Goal: Transaction & Acquisition: Purchase product/service

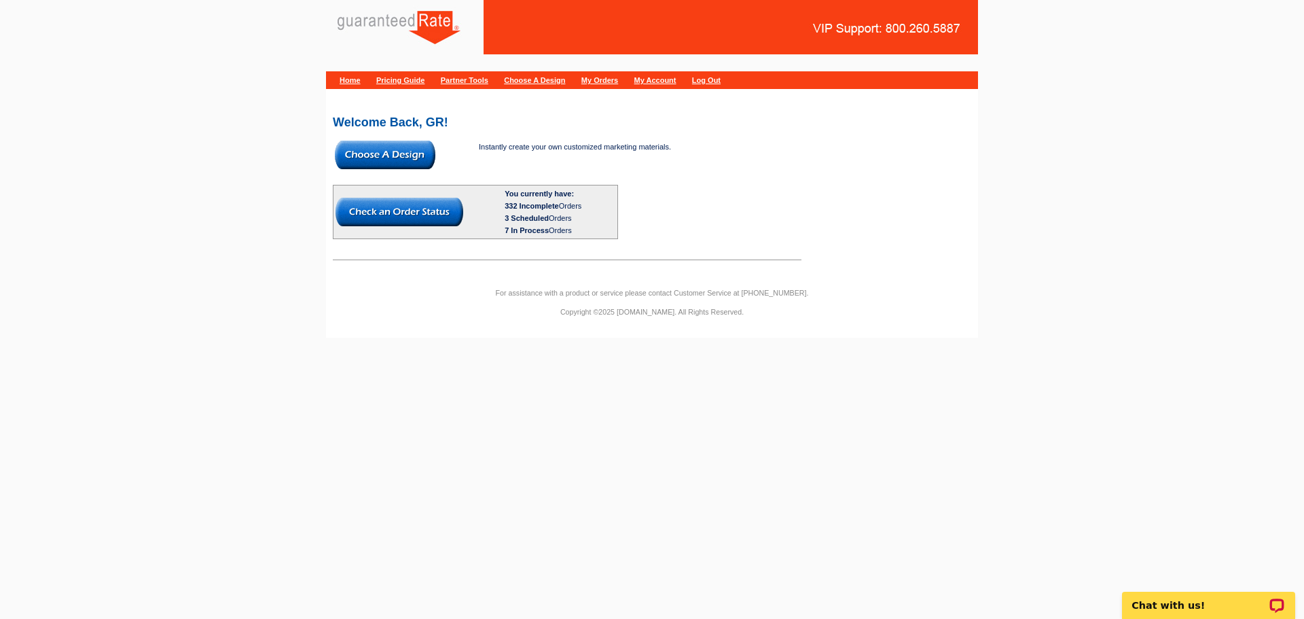
click at [361, 157] on img at bounding box center [385, 155] width 100 height 29
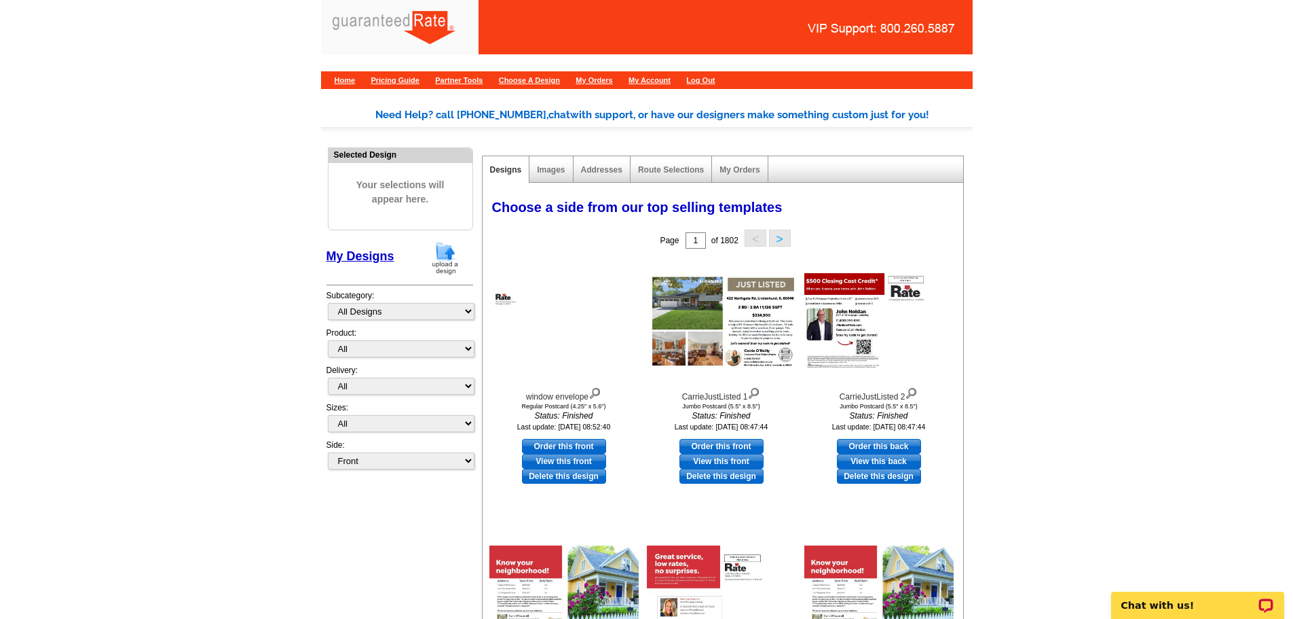
click at [443, 243] on img at bounding box center [445, 257] width 35 height 35
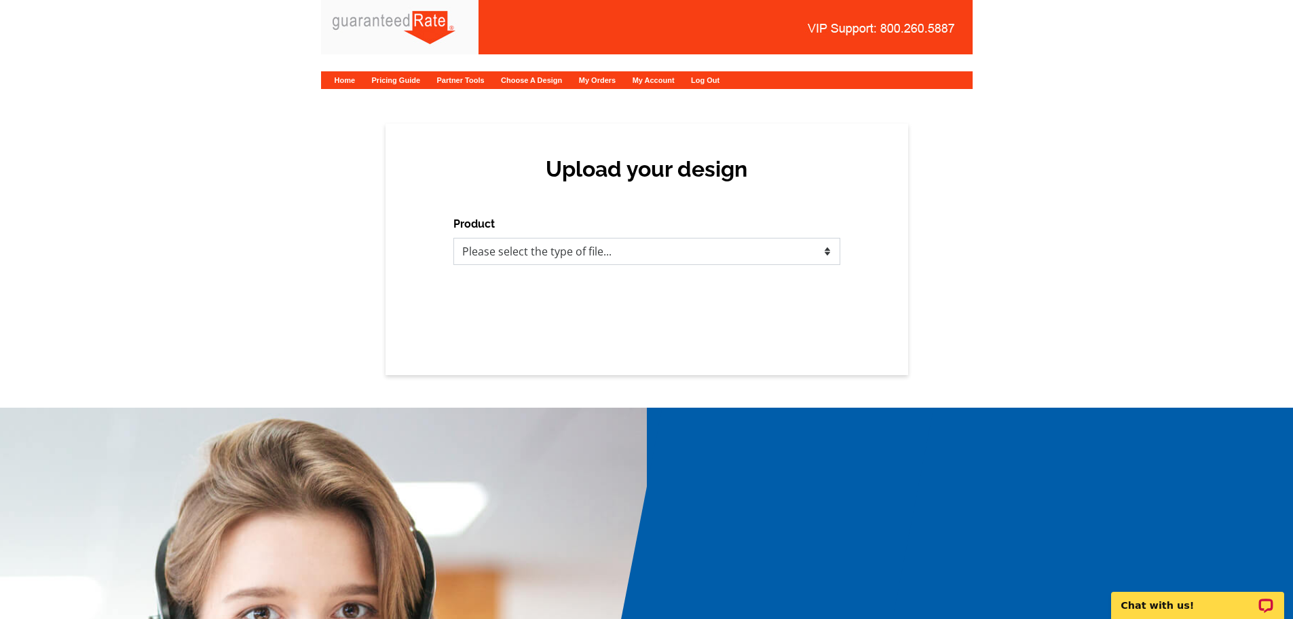
click at [500, 254] on select "Please select the type of file... Postcards Calendars Business Cards Letters an…" at bounding box center [647, 251] width 387 height 27
select select "1"
click at [454, 238] on select "Please select the type of file... Postcards Calendars Business Cards Letters an…" at bounding box center [647, 251] width 387 height 27
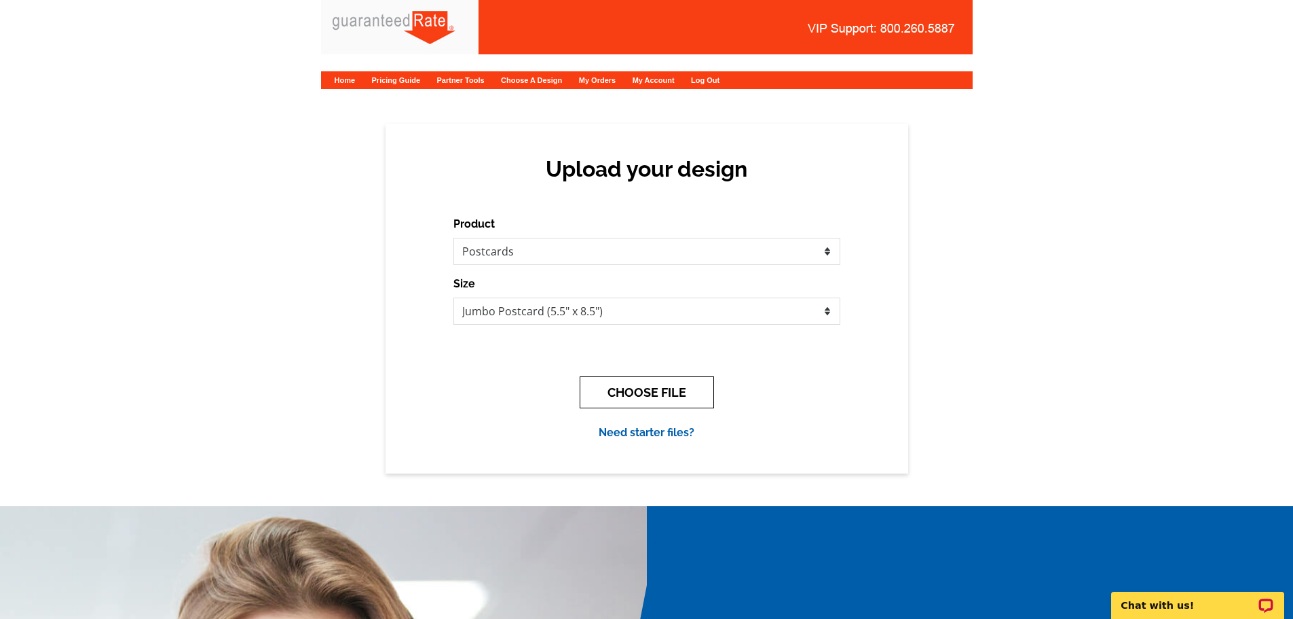
click at [608, 386] on button "CHOOSE FILE" at bounding box center [647, 392] width 134 height 32
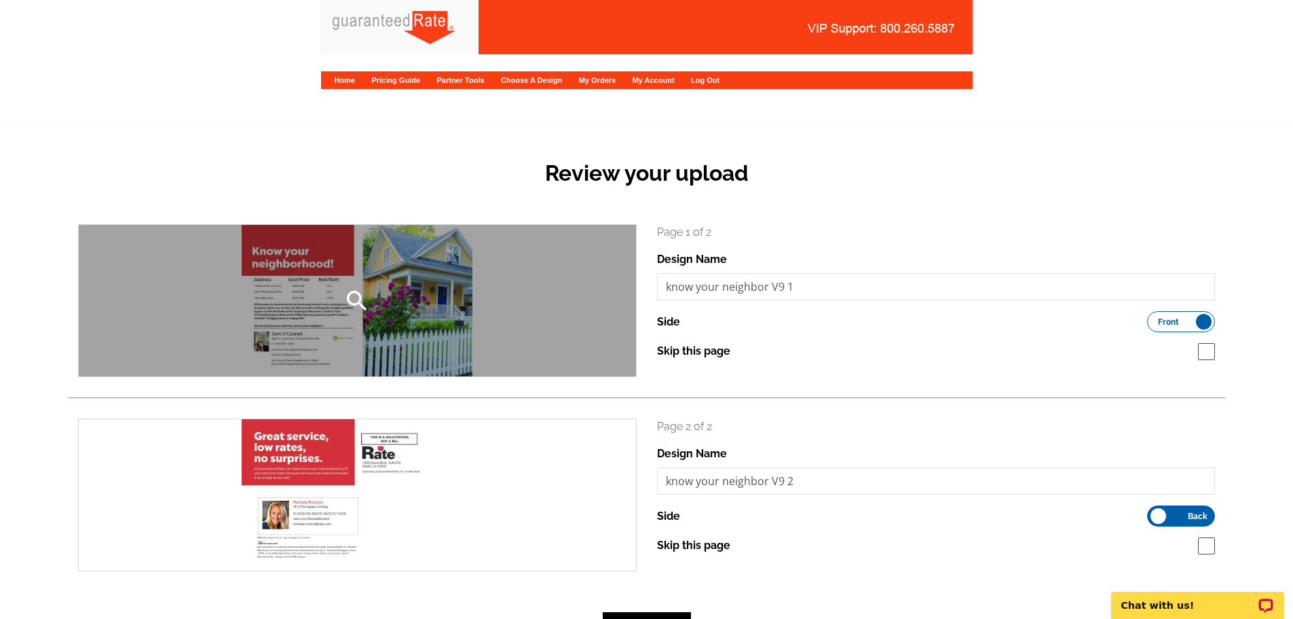
click at [355, 293] on icon "search" at bounding box center [357, 300] width 27 height 27
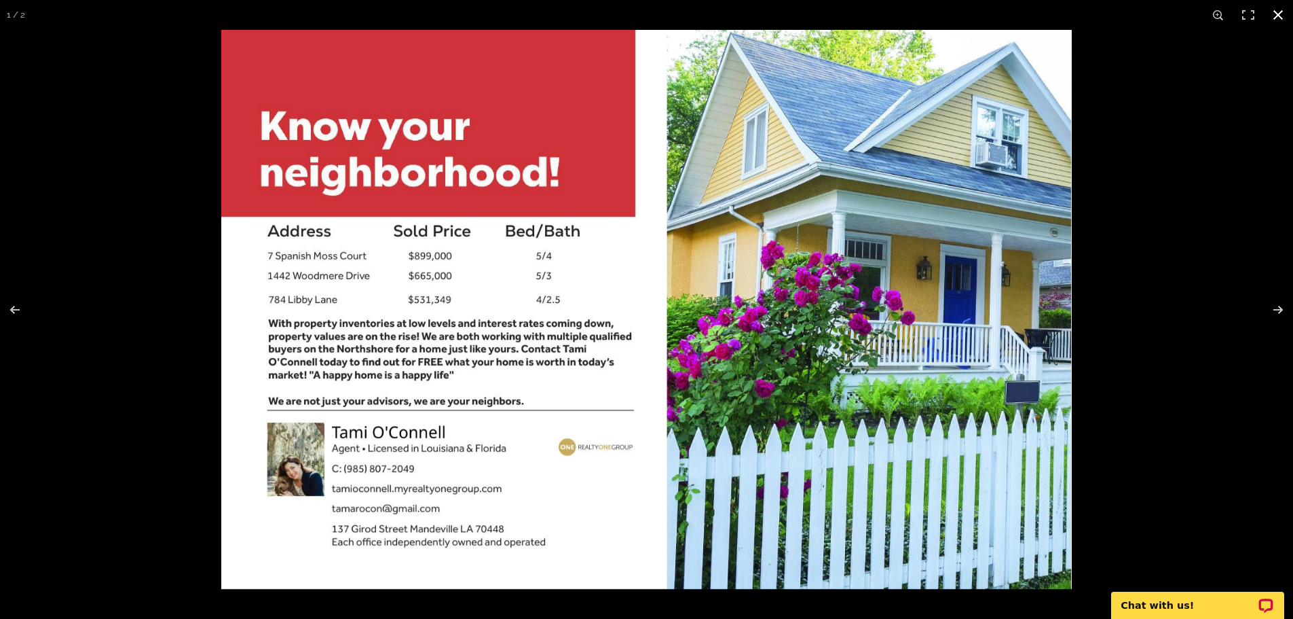
click at [158, 395] on div at bounding box center [646, 309] width 1293 height 619
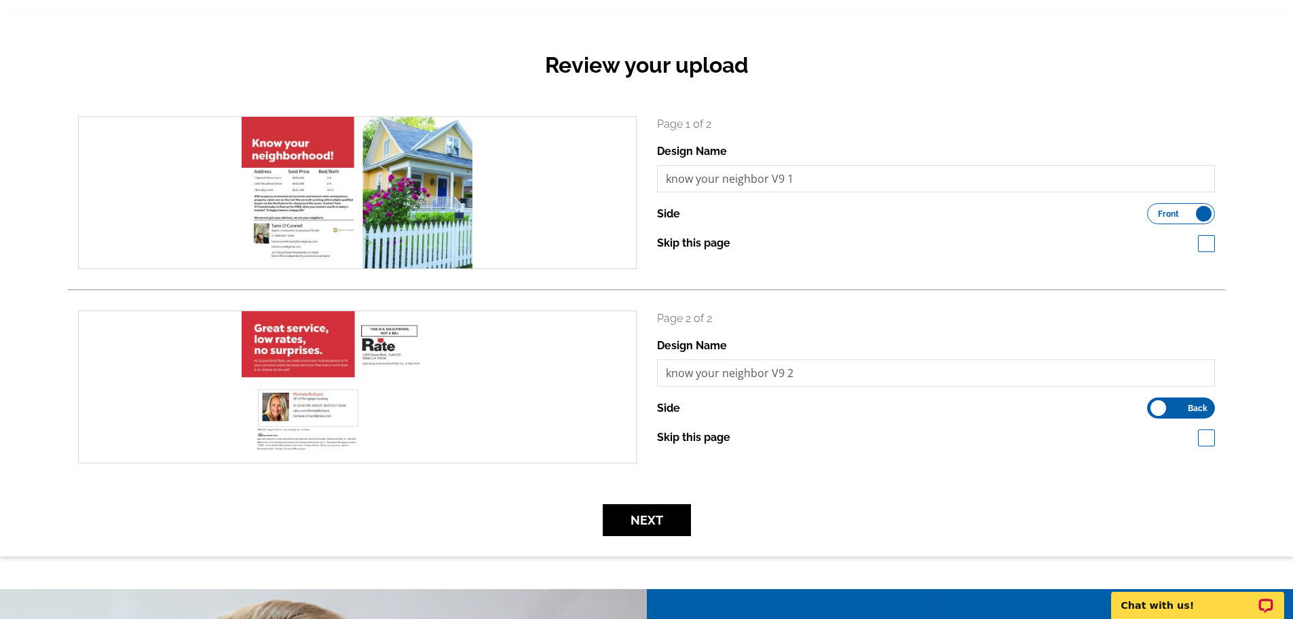
scroll to position [136, 0]
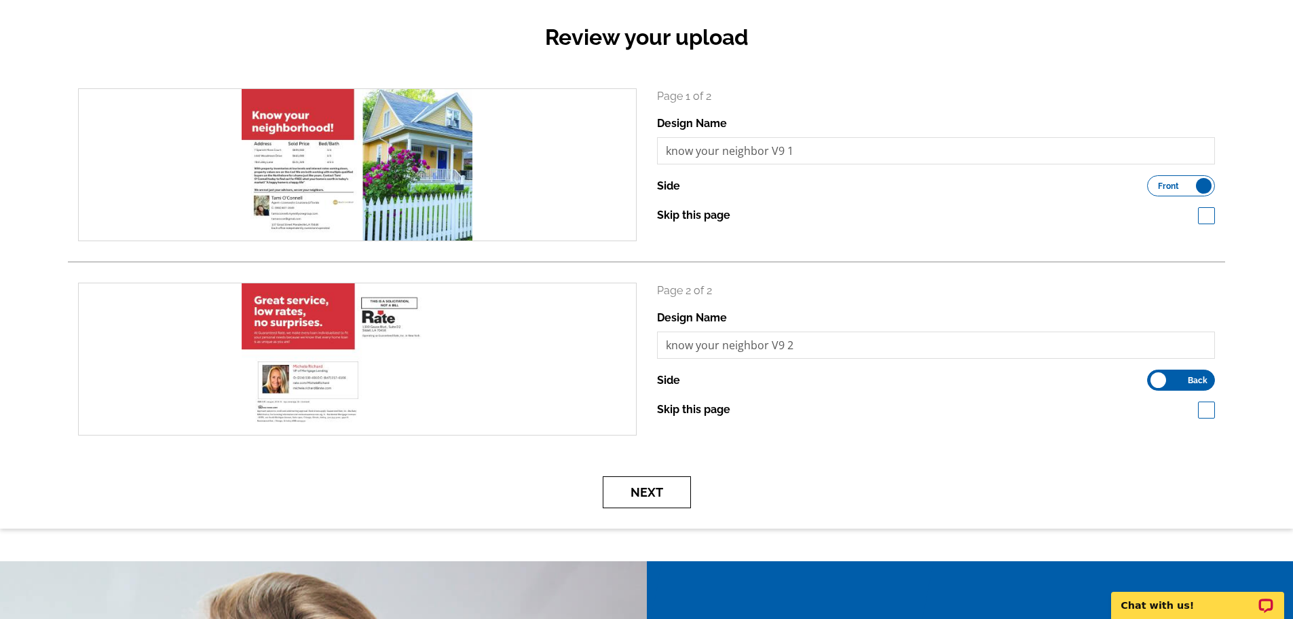
click at [625, 493] on button "Next" at bounding box center [647, 492] width 88 height 32
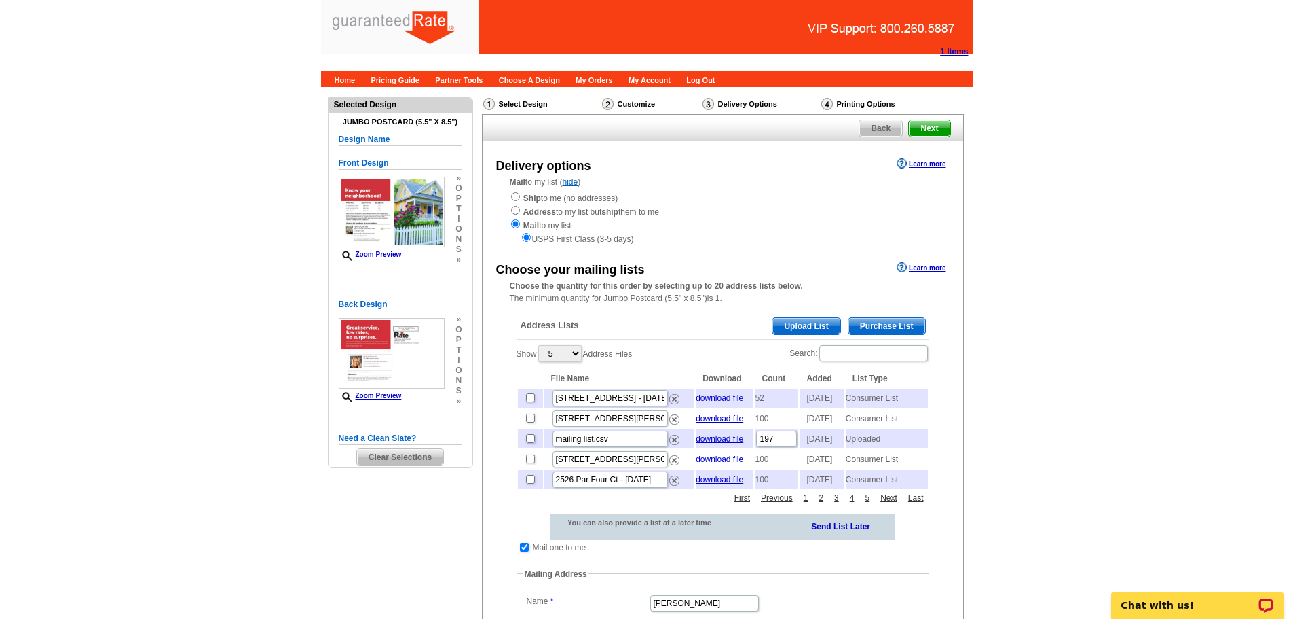
click at [532, 443] on input "checkbox" at bounding box center [530, 438] width 9 height 9
checkbox input "true"
click at [530, 422] on input "checkbox" at bounding box center [530, 417] width 9 height 9
checkbox input "true"
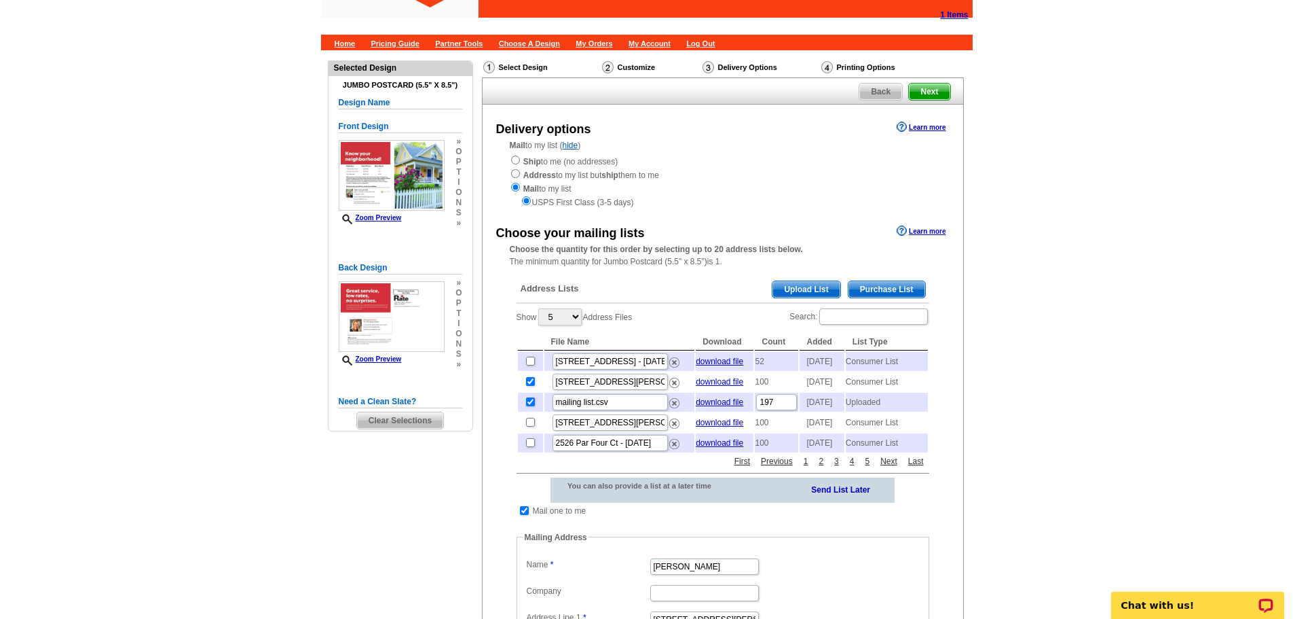
scroll to position [68, 0]
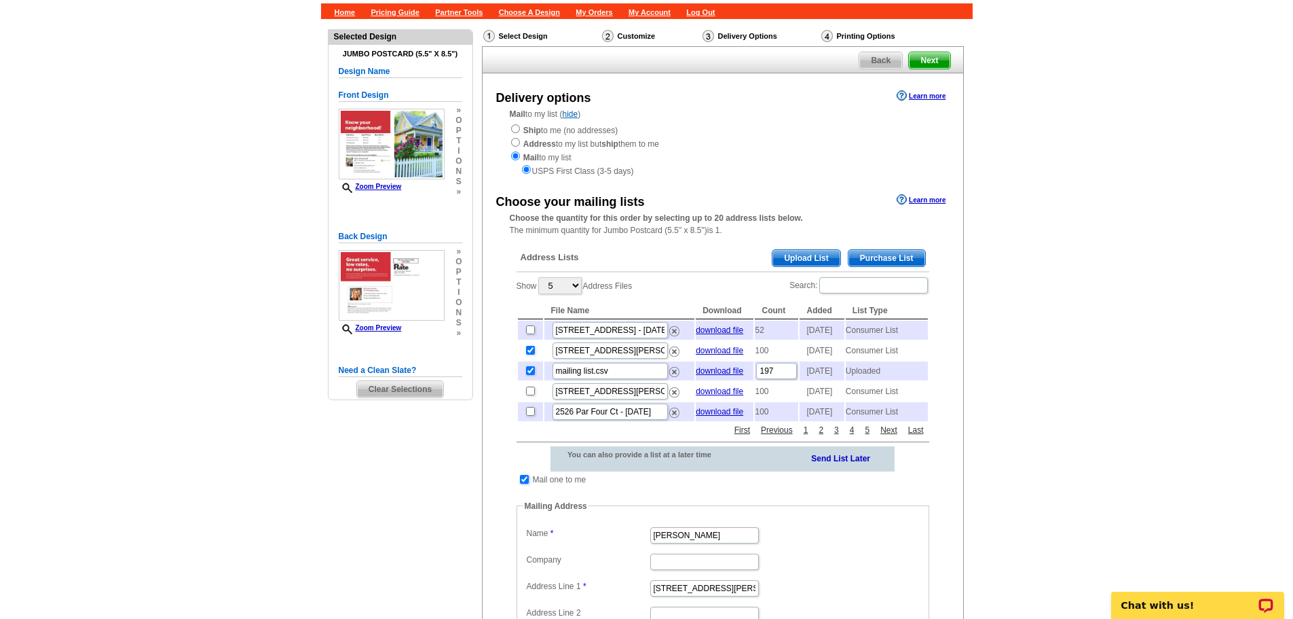
click at [526, 483] on input "checkbox" at bounding box center [524, 479] width 9 height 9
checkbox input "false"
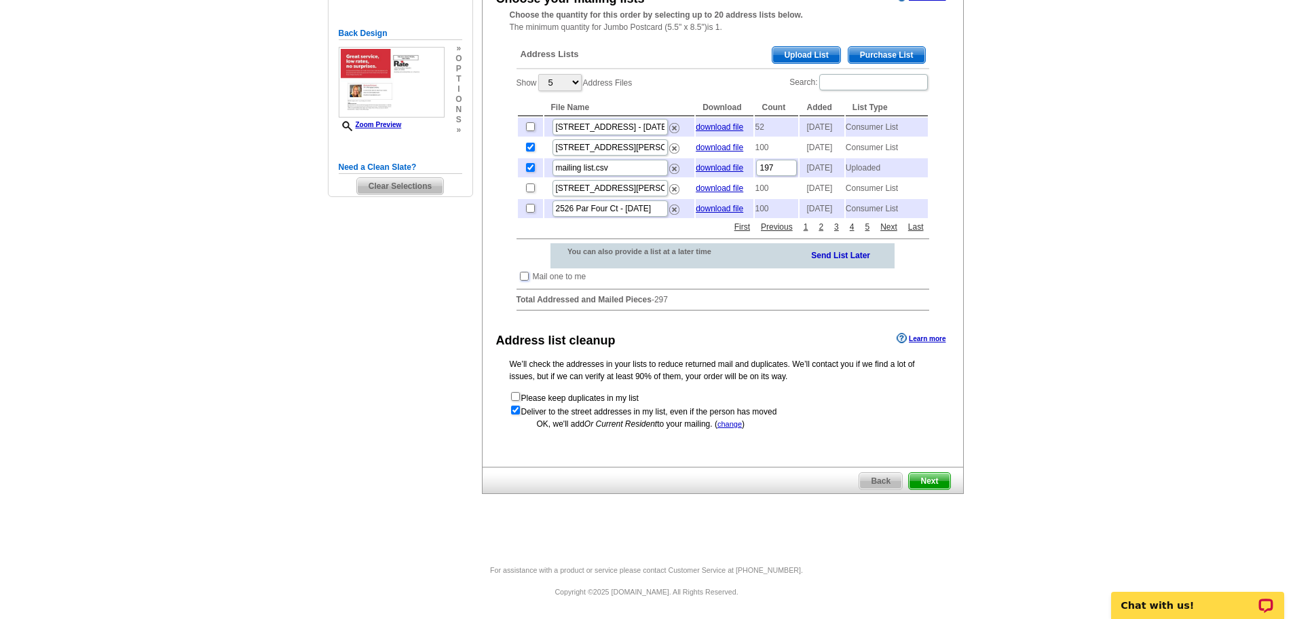
scroll to position [298, 0]
click at [942, 483] on span "Next" at bounding box center [929, 481] width 41 height 16
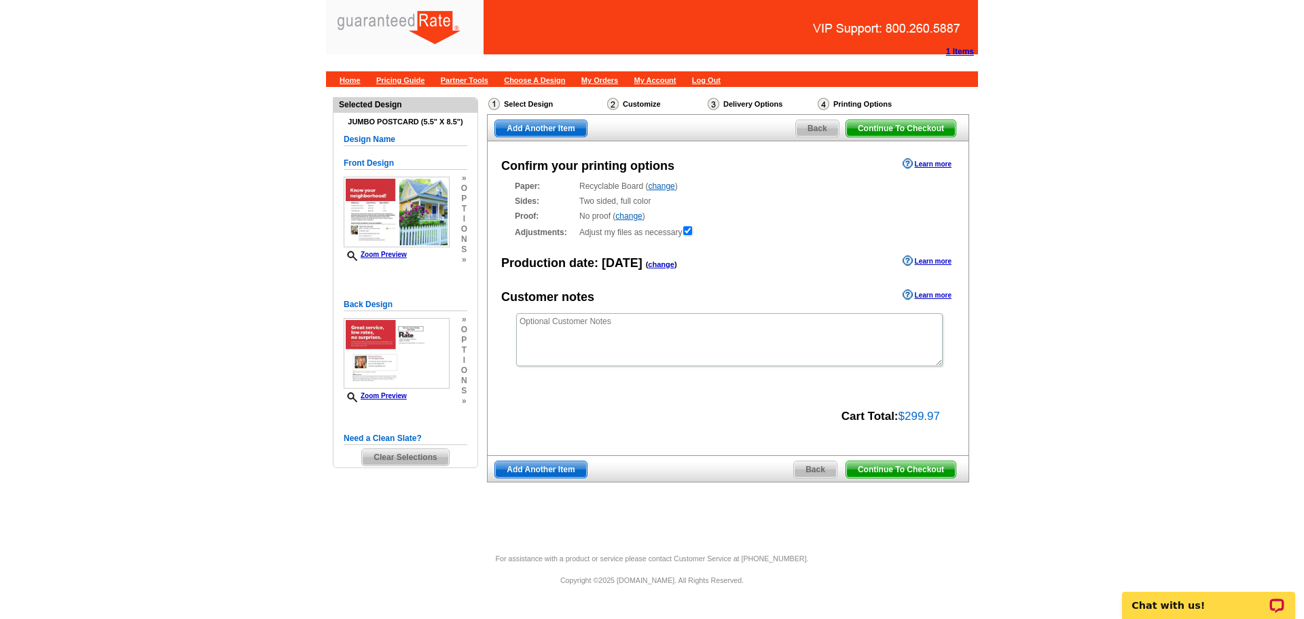
click at [883, 465] on span "Continue To Checkout" at bounding box center [900, 469] width 109 height 16
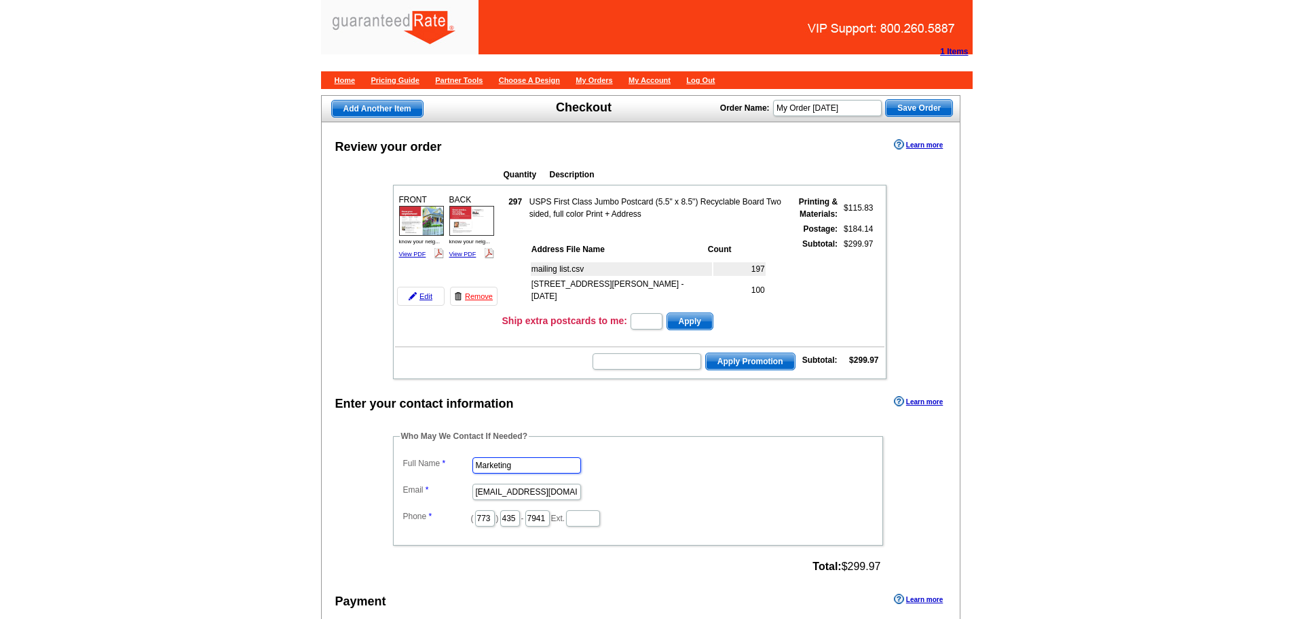
click at [518, 471] on input "Marketing" at bounding box center [527, 465] width 109 height 16
click at [517, 466] on input "Marketing" at bounding box center [527, 465] width 109 height 16
click at [515, 465] on input "Marketing" at bounding box center [527, 465] width 109 height 16
drag, startPoint x: 509, startPoint y: 466, endPoint x: 216, endPoint y: 466, distance: 293.3
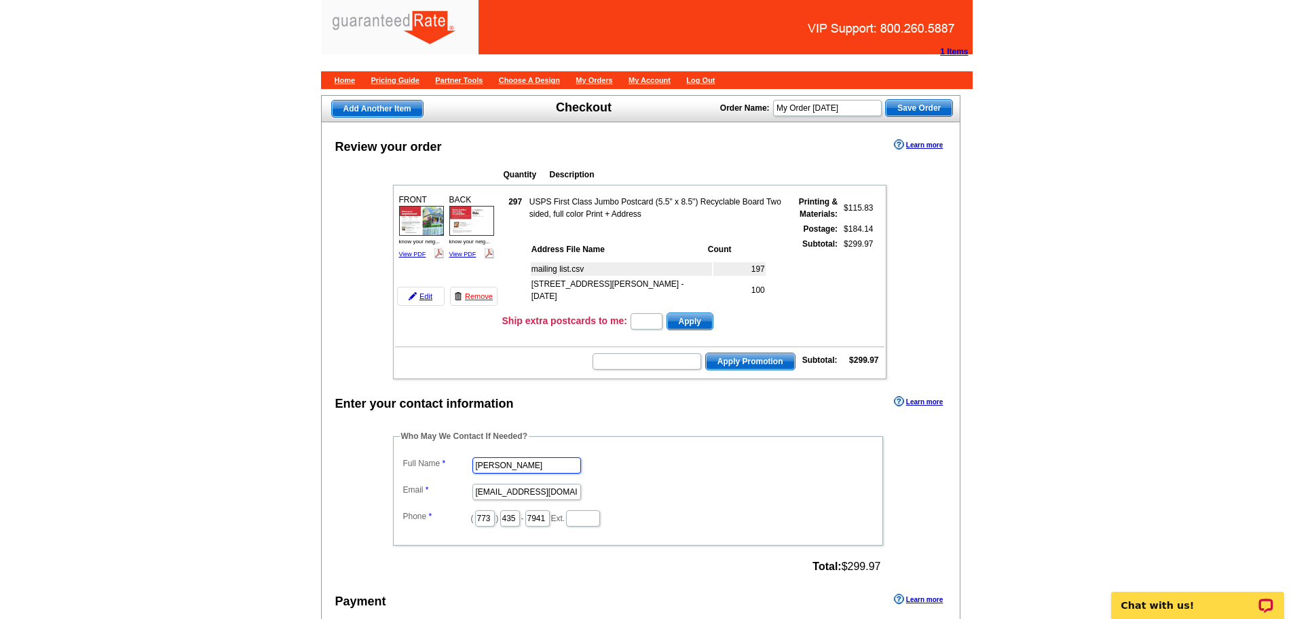
type input "[PERSON_NAME]"
type input "[PERSON_NAME][EMAIL_ADDRESS][PERSON_NAME][DOMAIN_NAME]"
type input "630"
type input "674"
drag, startPoint x: 538, startPoint y: 513, endPoint x: 413, endPoint y: 516, distance: 125.0
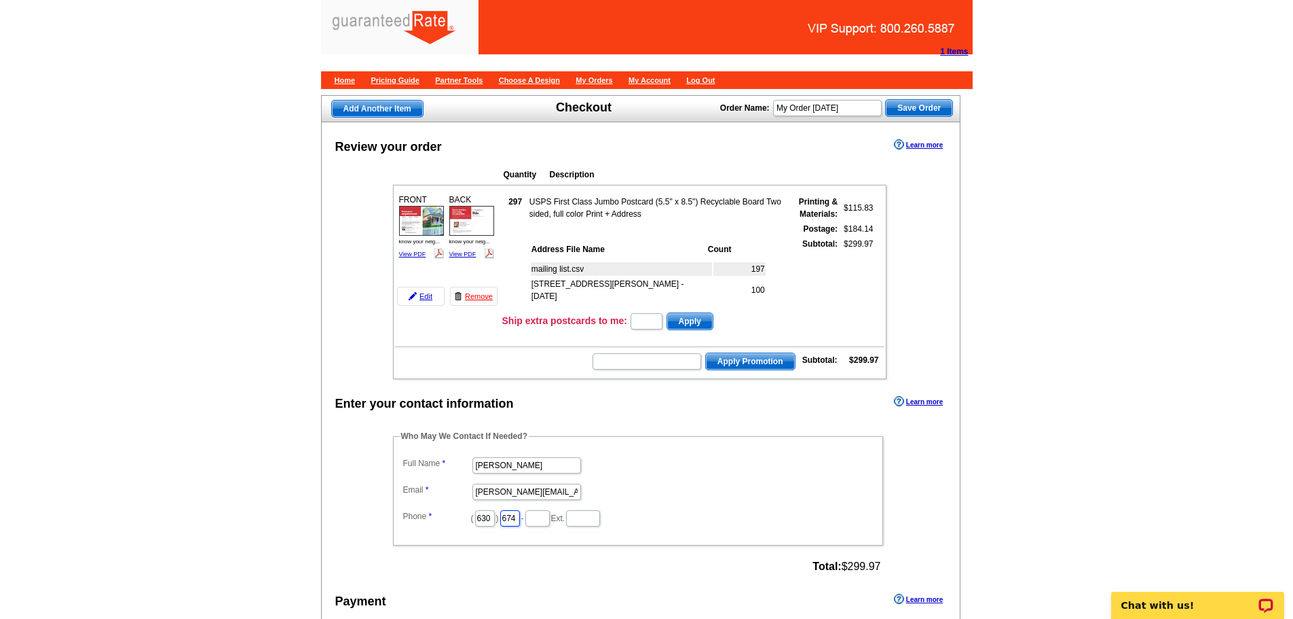
click at [413, 516] on dl "Full Name Ellie Faunce Email ellie.faunce@rate.com Phone ( 630 ) 674 - Ext." at bounding box center [638, 491] width 477 height 74
type input "487"
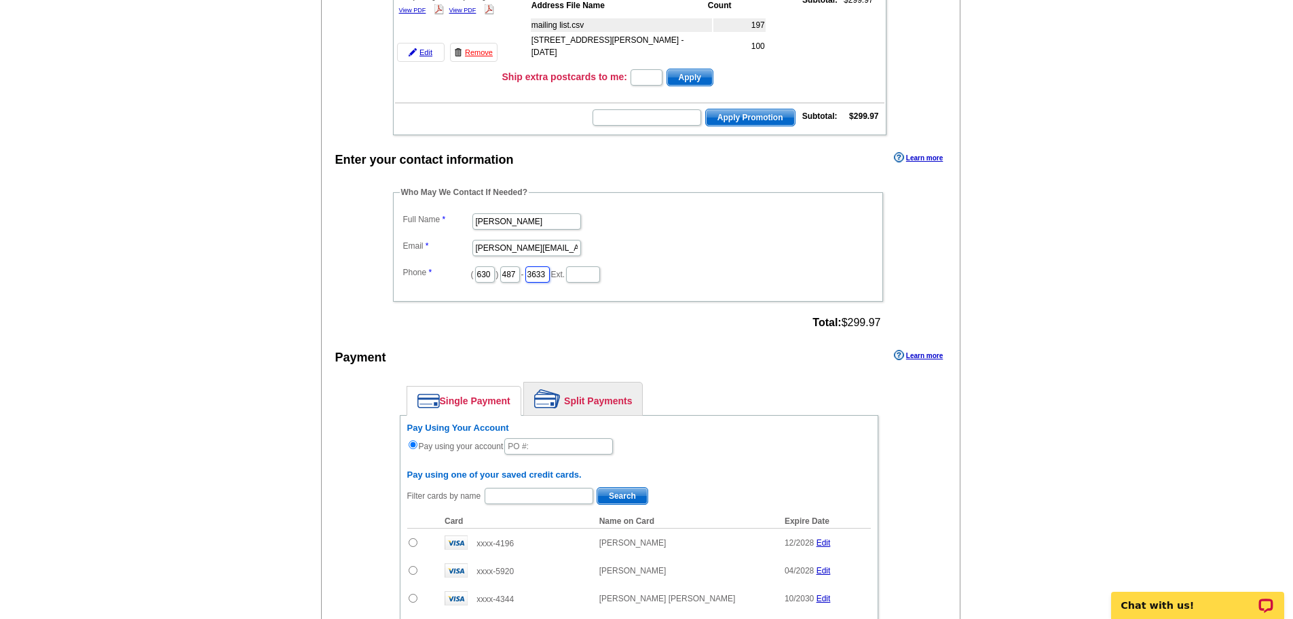
scroll to position [339, 0]
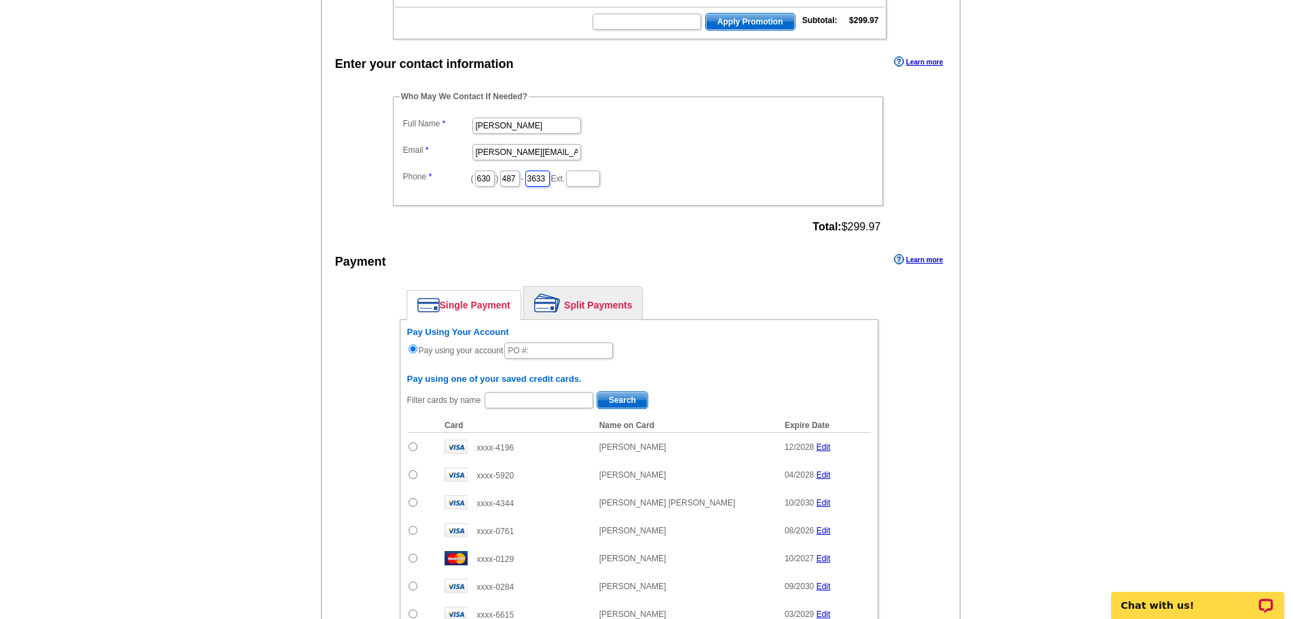
type input "3633"
click at [587, 295] on link "Split Payments" at bounding box center [583, 303] width 118 height 33
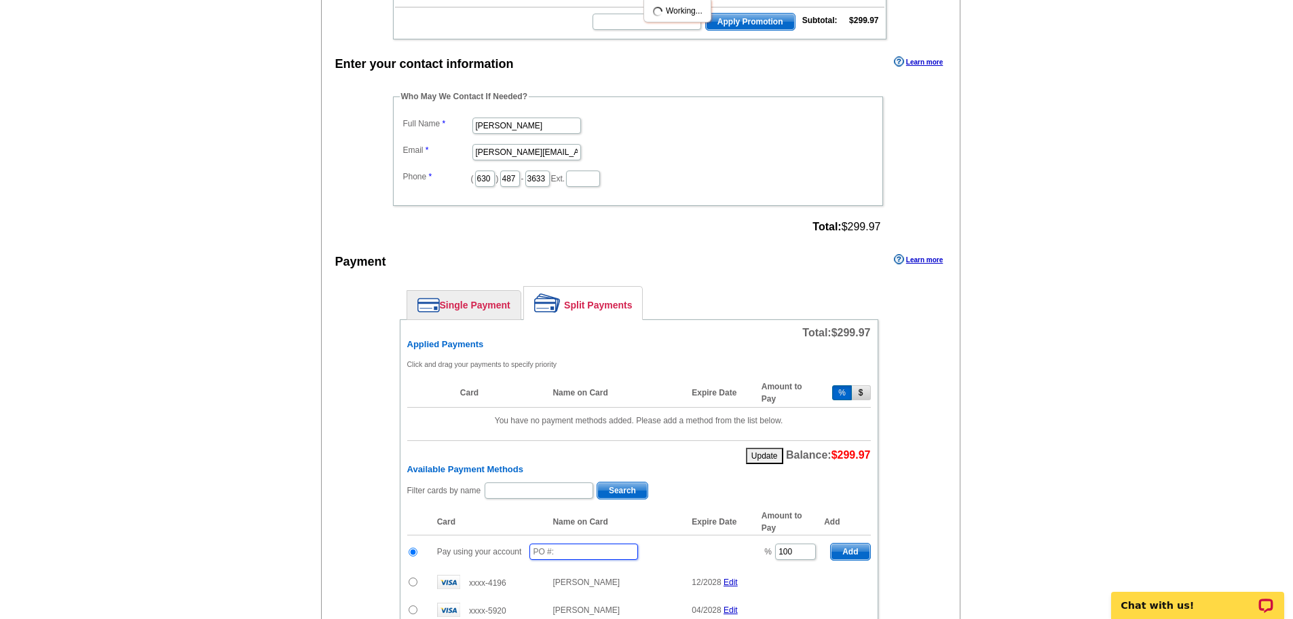
click at [551, 548] on input "text" at bounding box center [584, 551] width 109 height 16
type input "101425_1057_EF"
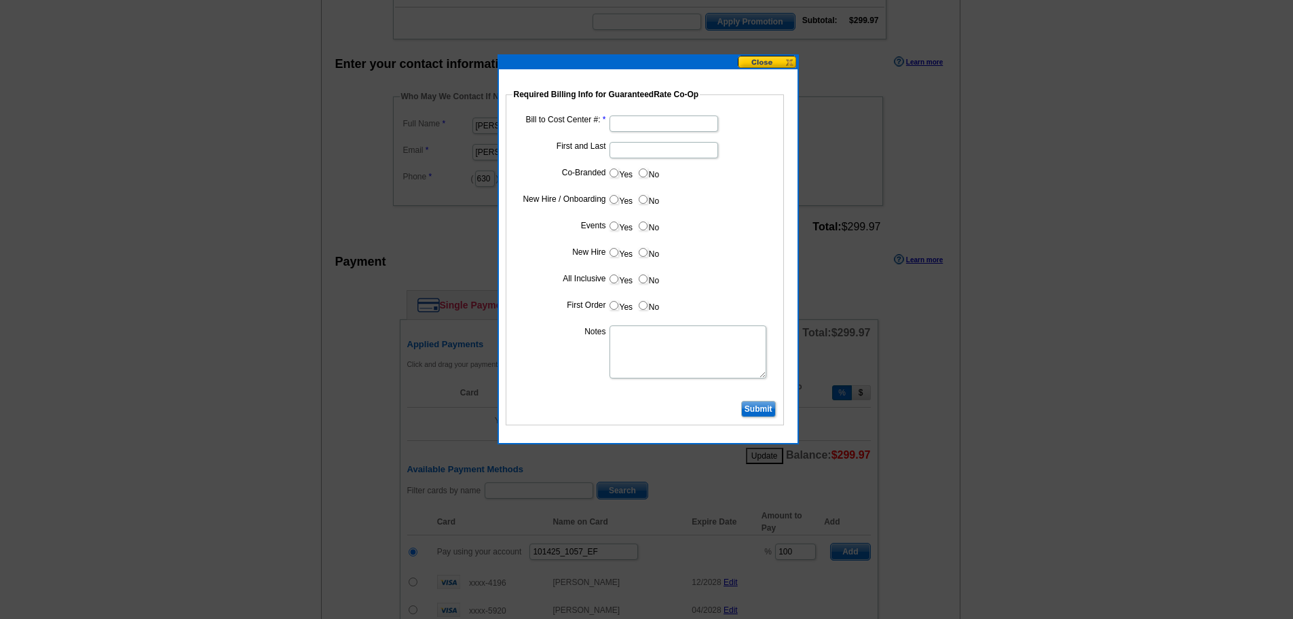
click at [652, 114] on dd at bounding box center [645, 122] width 265 height 21
click at [632, 122] on input "Bill to Cost Center #:" at bounding box center [664, 123] width 109 height 16
click at [650, 128] on input "Bill to Cost Center #:" at bounding box center [664, 123] width 109 height 16
type input "1517"
type input "Michele Richard"
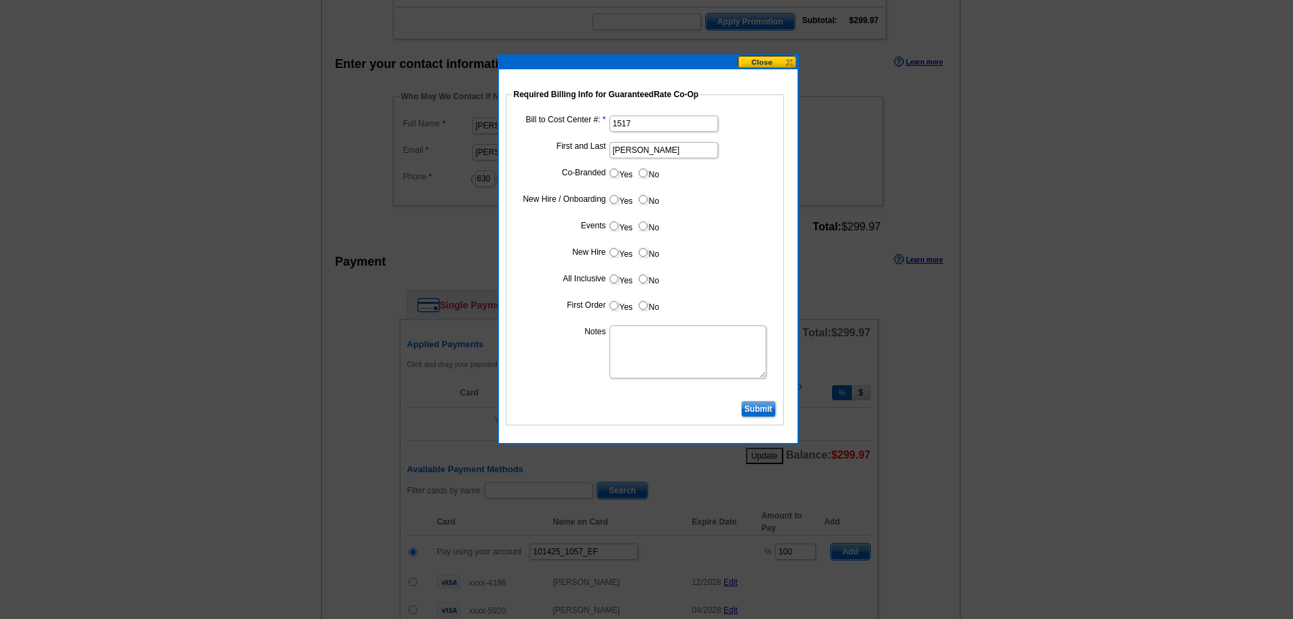
click at [606, 167] on dd "Yes No" at bounding box center [645, 175] width 265 height 21
click at [610, 171] on input "Yes" at bounding box center [614, 172] width 9 height 9
radio input "true"
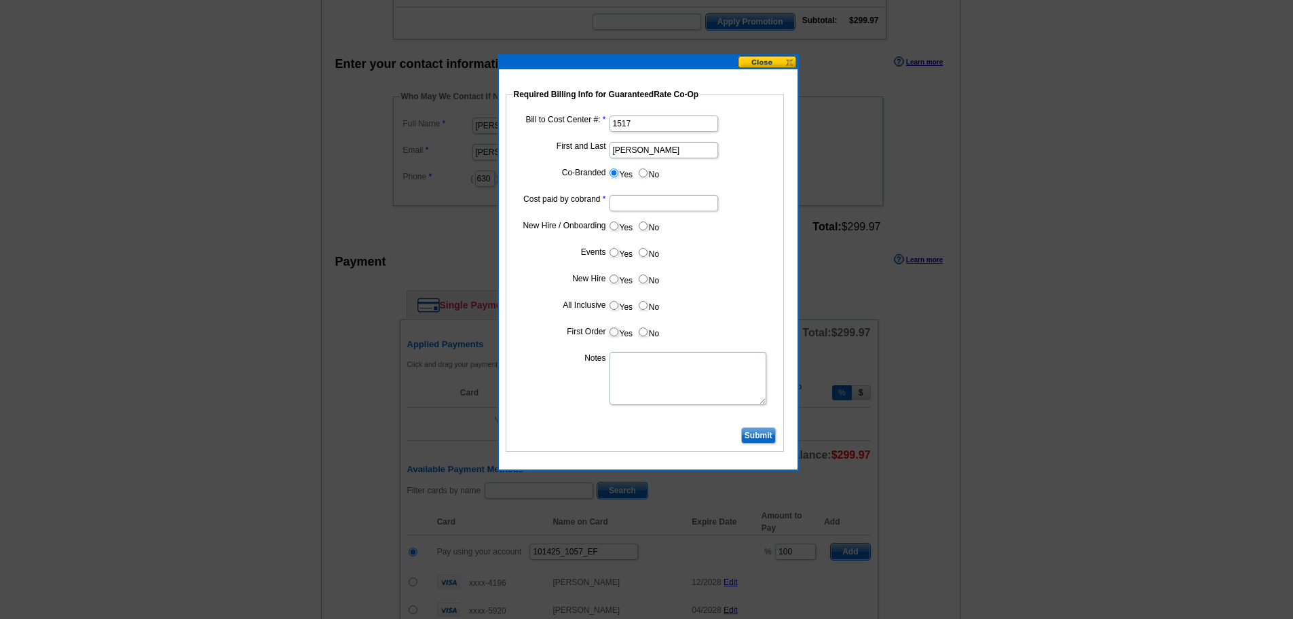
click at [638, 202] on input "Cost paid by cobrand" at bounding box center [664, 203] width 109 height 16
type input "50%"
click at [655, 229] on label "No" at bounding box center [649, 226] width 22 height 16
click at [648, 229] on input "No" at bounding box center [643, 225] width 9 height 9
radio input "true"
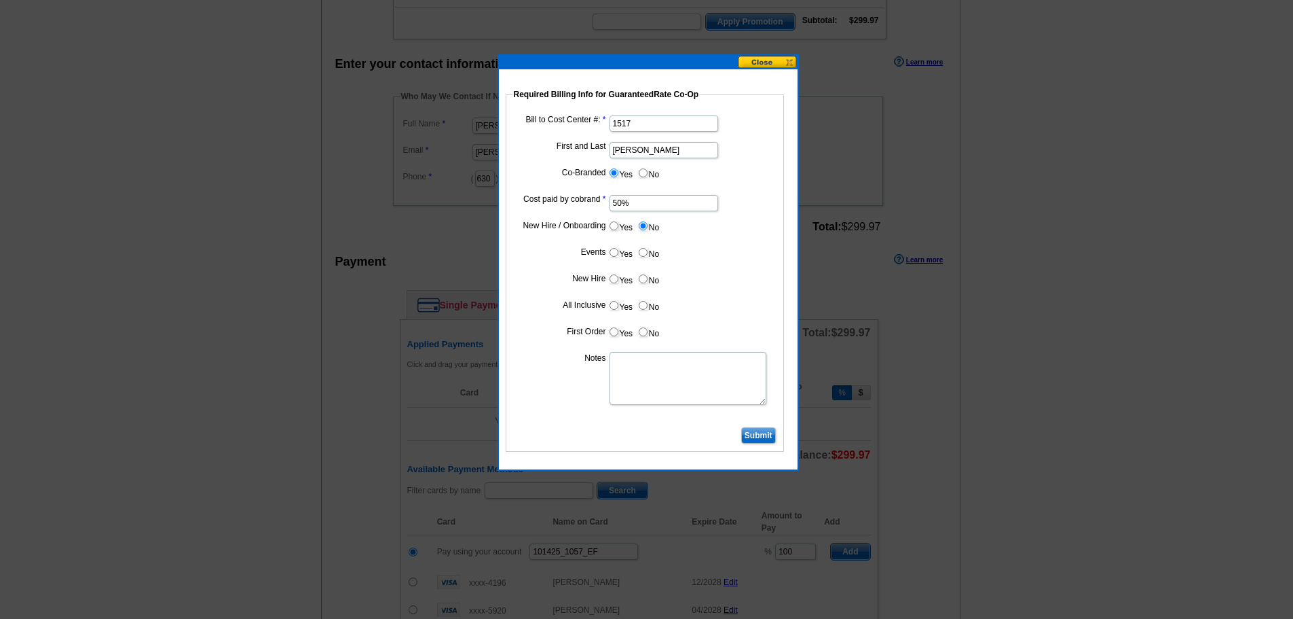
click at [643, 249] on input "No" at bounding box center [643, 252] width 9 height 9
radio input "true"
click at [644, 283] on label "No" at bounding box center [649, 279] width 22 height 16
click at [644, 283] on input "No" at bounding box center [643, 278] width 9 height 9
radio input "true"
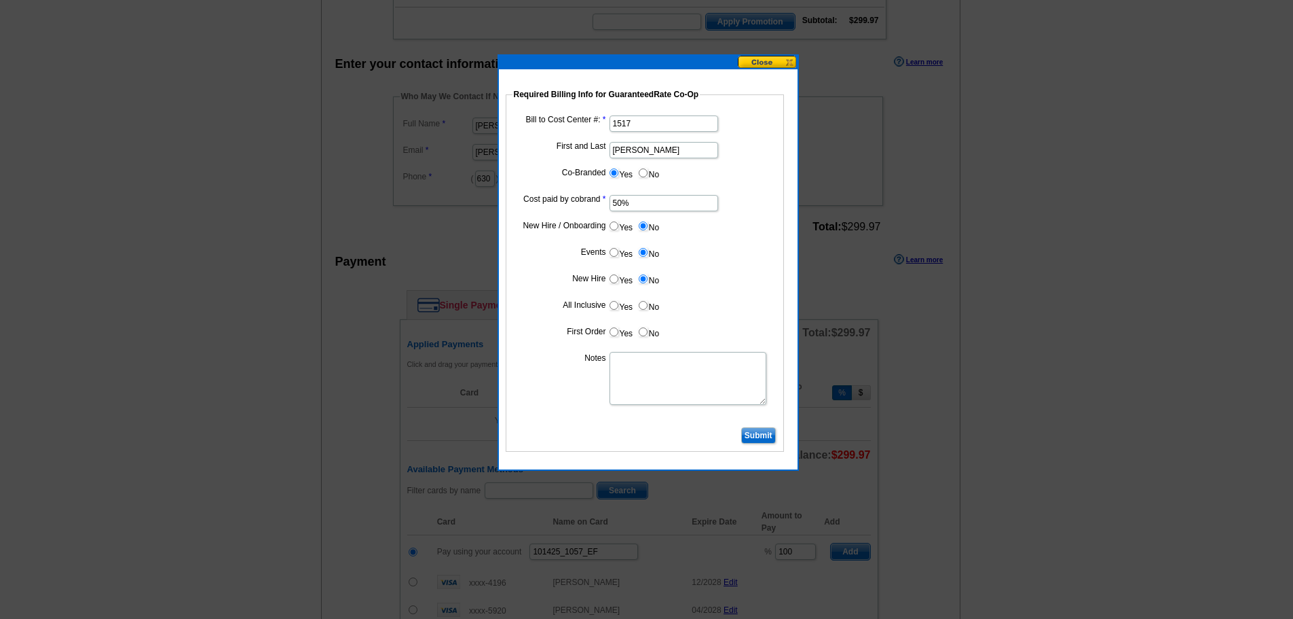
click at [640, 296] on dl "Bill to Cost Center #: 1517 First and Last Michele Richard Co-Branded Yes No Co…" at bounding box center [645, 268] width 265 height 312
click at [641, 303] on input "No" at bounding box center [643, 305] width 9 height 9
radio input "true"
click at [644, 339] on dd "Yes No" at bounding box center [645, 334] width 265 height 21
click at [644, 327] on input "No" at bounding box center [643, 331] width 9 height 9
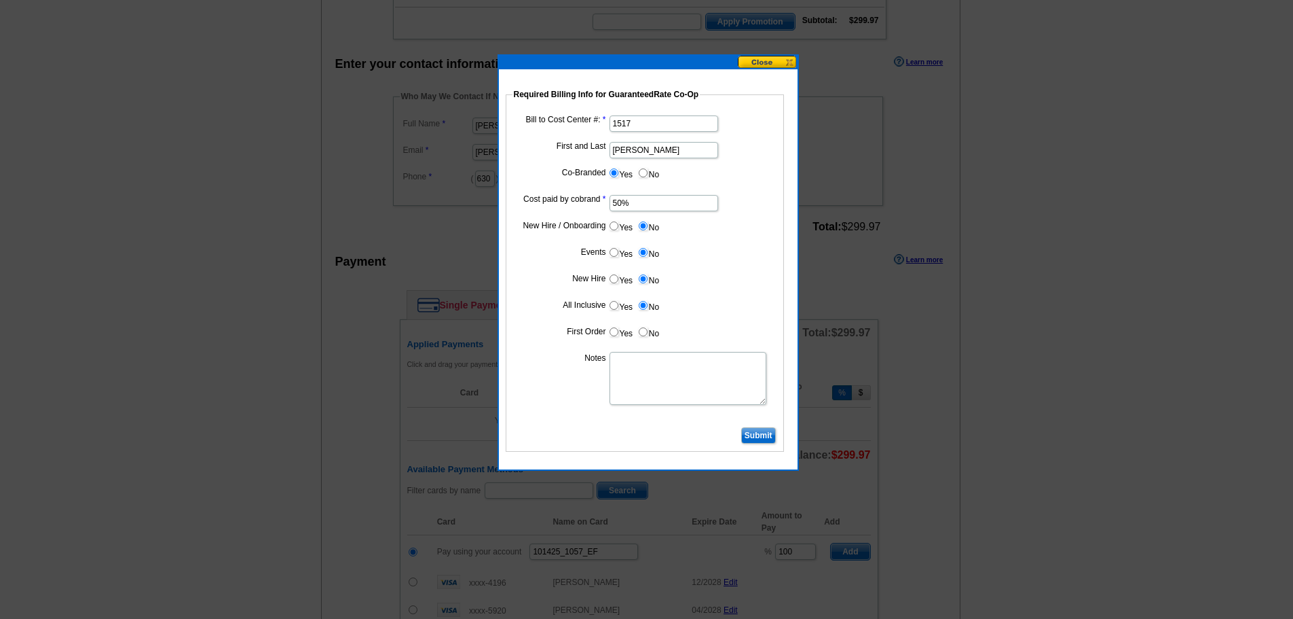
radio input "true"
click at [628, 390] on textarea "Notes" at bounding box center [688, 378] width 157 height 53
type textarea "bill to cost center"
click at [763, 439] on input "Submit" at bounding box center [758, 435] width 35 height 16
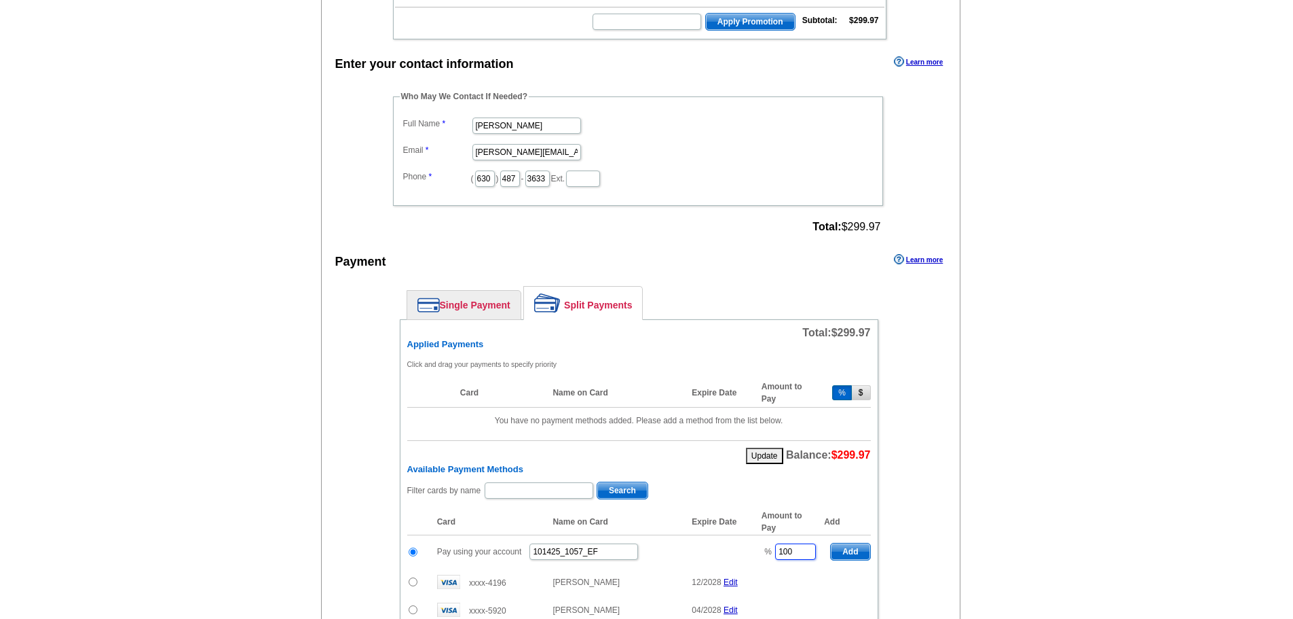
drag, startPoint x: 797, startPoint y: 556, endPoint x: 722, endPoint y: 566, distance: 75.4
click at [722, 566] on tr "Pay using your account 101425_1057_EF % 100 Add" at bounding box center [639, 551] width 464 height 33
click at [844, 553] on span "Add" at bounding box center [850, 551] width 39 height 16
type input "100"
radio input "false"
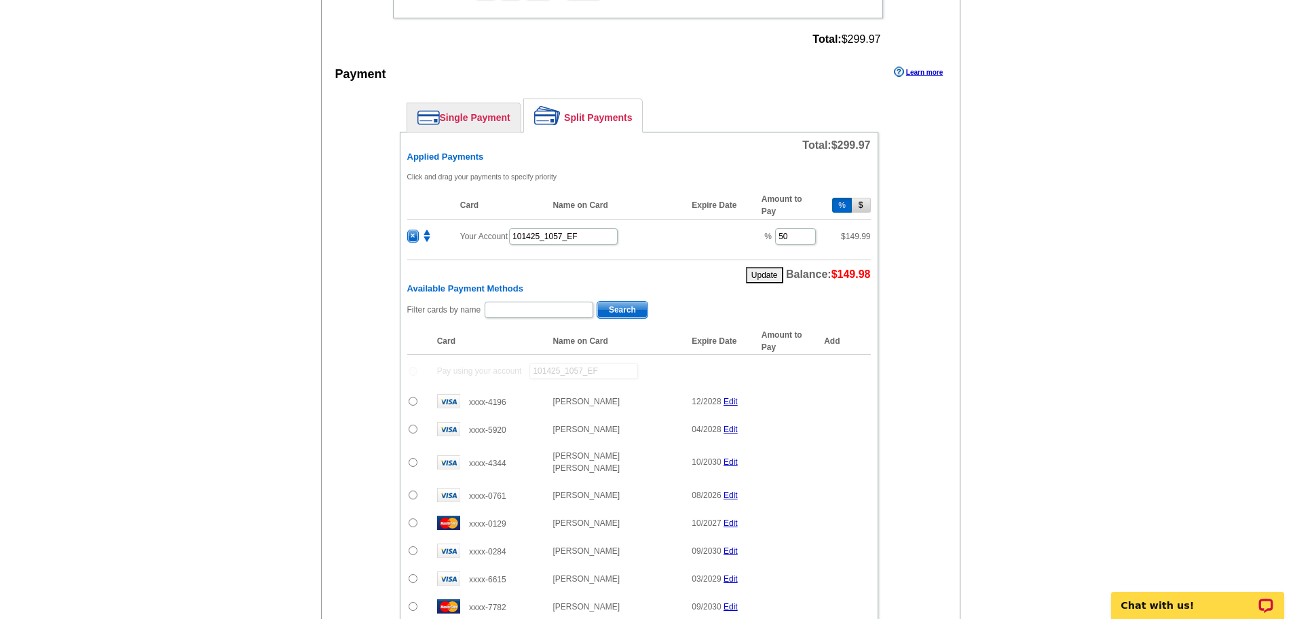
scroll to position [529, 0]
click at [416, 426] on input "radio" at bounding box center [413, 426] width 9 height 9
drag, startPoint x: 851, startPoint y: 426, endPoint x: 70, endPoint y: 283, distance: 793.7
click at [851, 426] on span "Add" at bounding box center [850, 429] width 39 height 16
radio input "false"
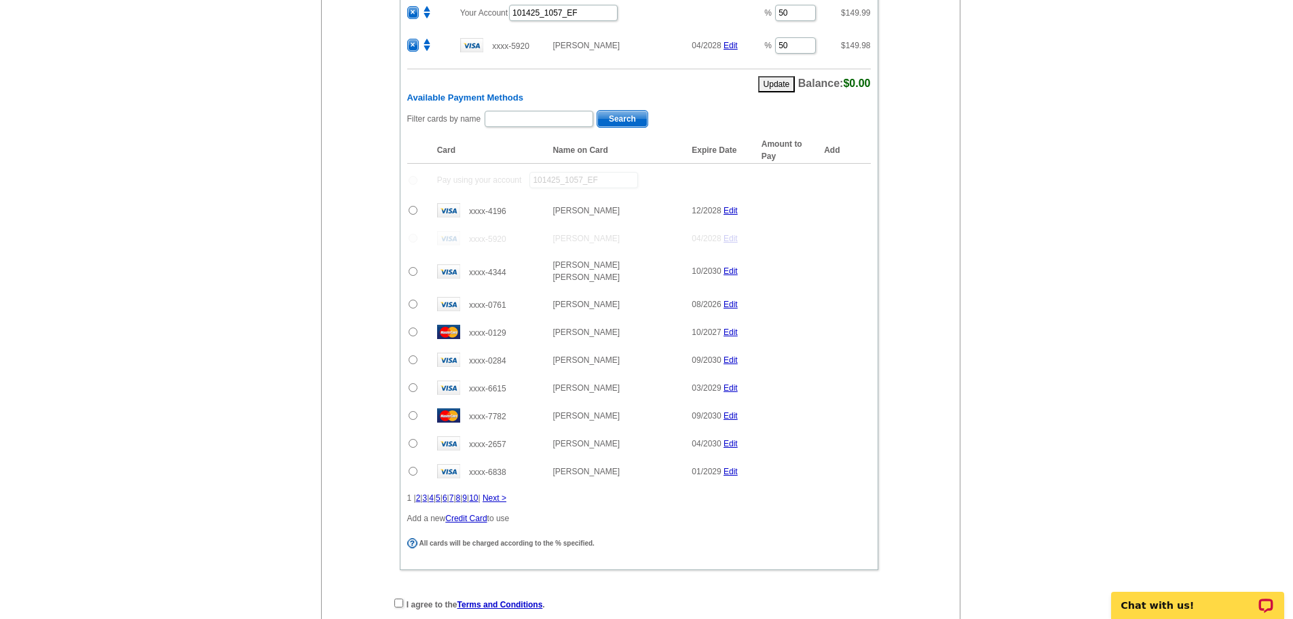
scroll to position [766, 0]
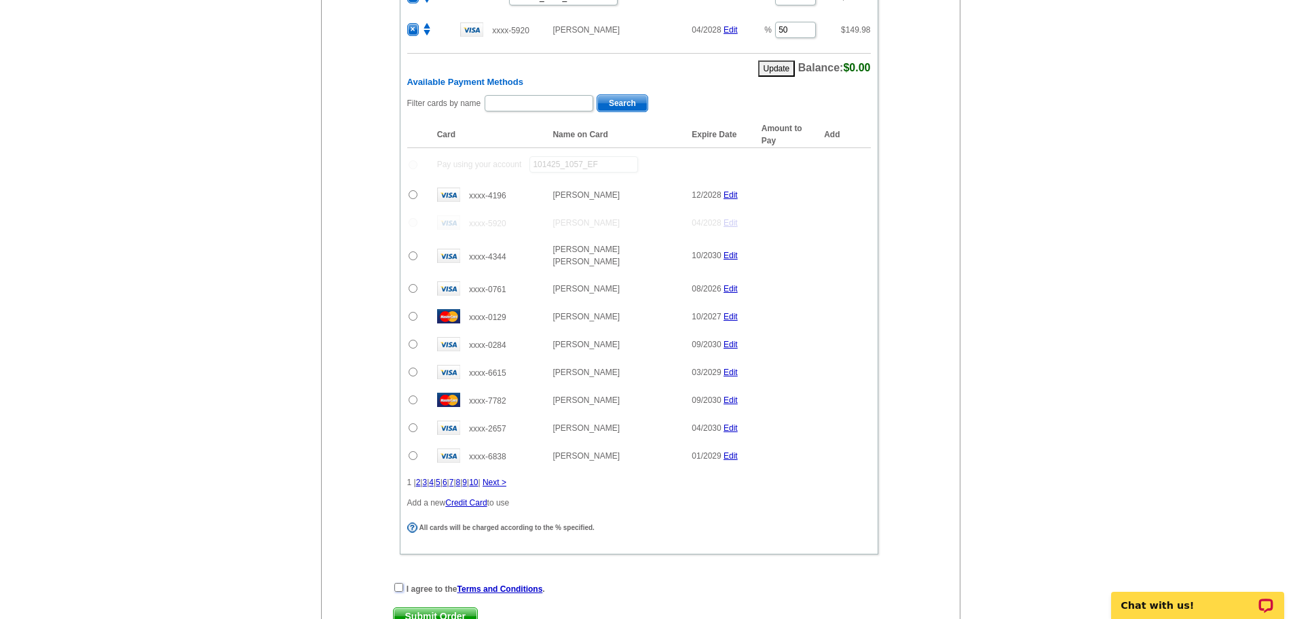
click at [401, 583] on input "checkbox" at bounding box center [398, 587] width 9 height 9
checkbox input "true"
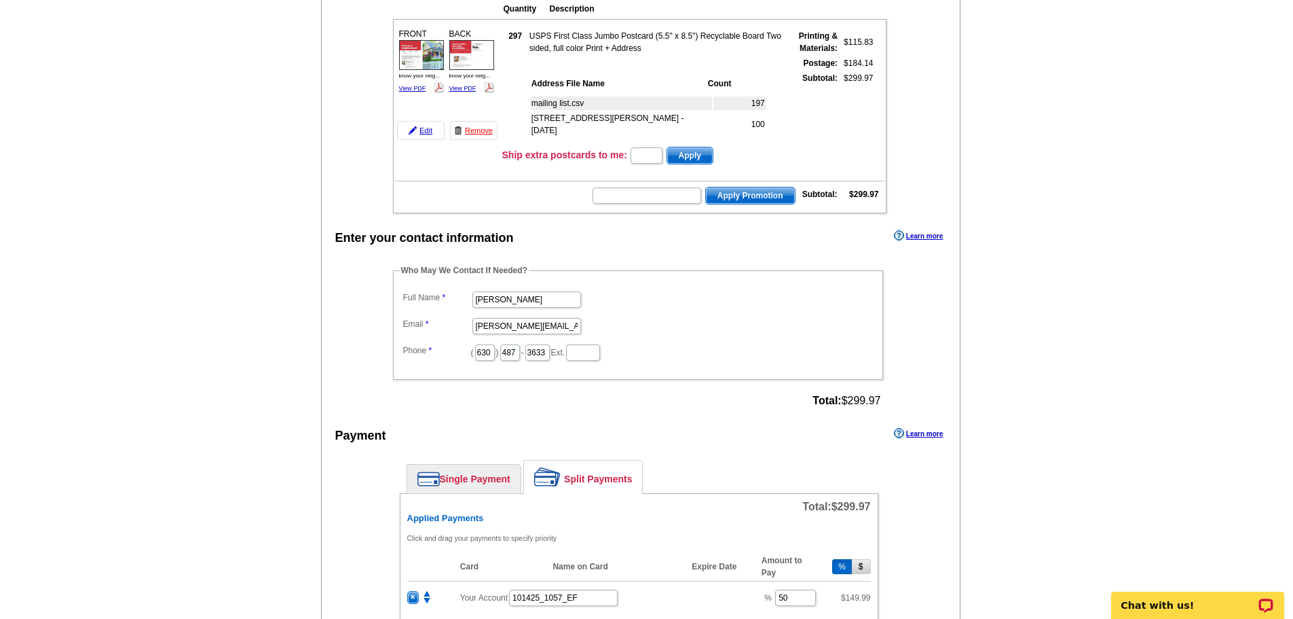
scroll to position [80, 0]
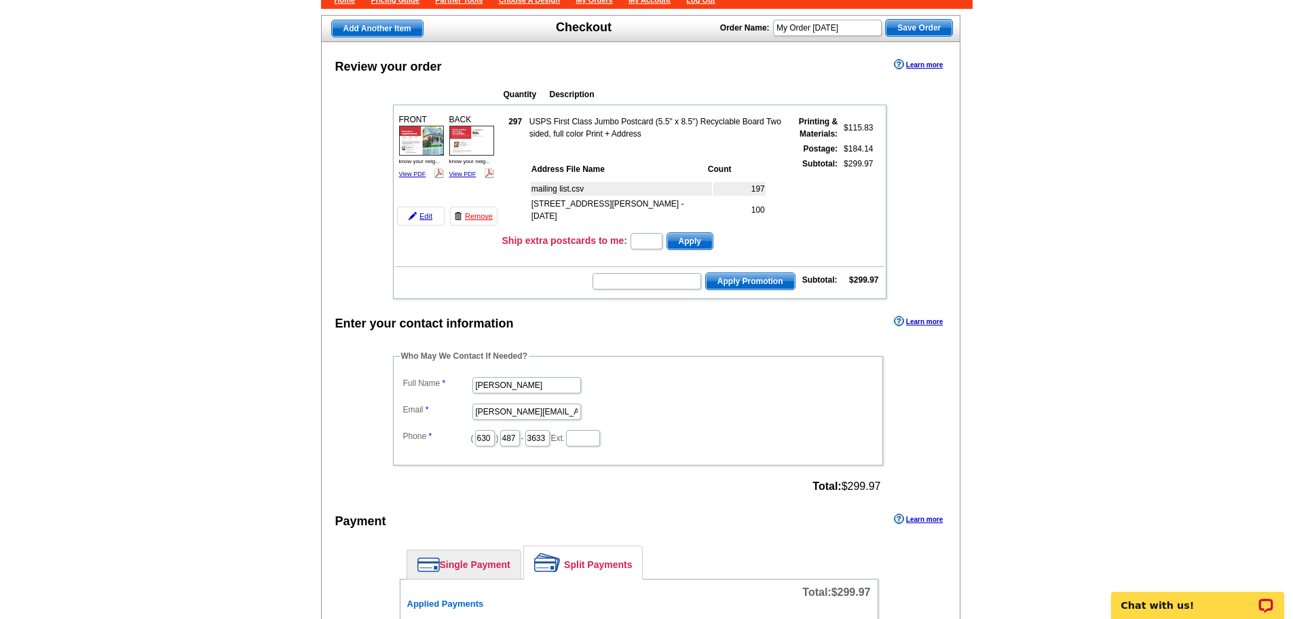
click at [407, 132] on img at bounding box center [421, 141] width 45 height 30
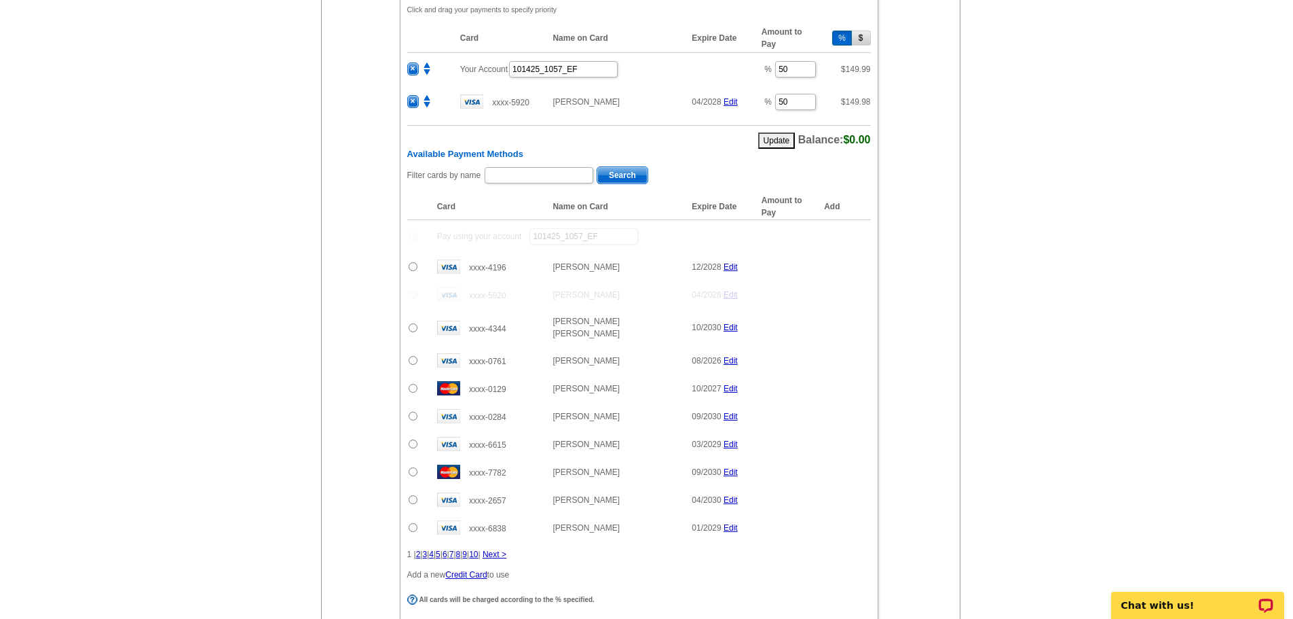
scroll to position [906, 0]
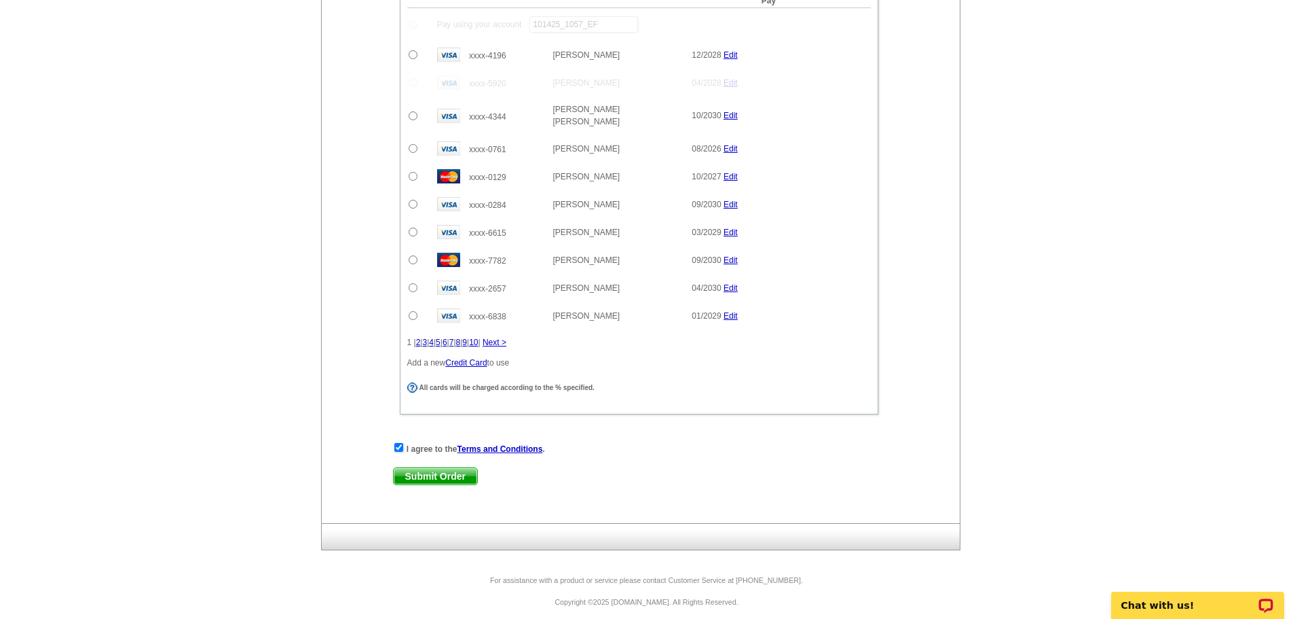
click at [416, 471] on span "Submit Order" at bounding box center [436, 476] width 84 height 16
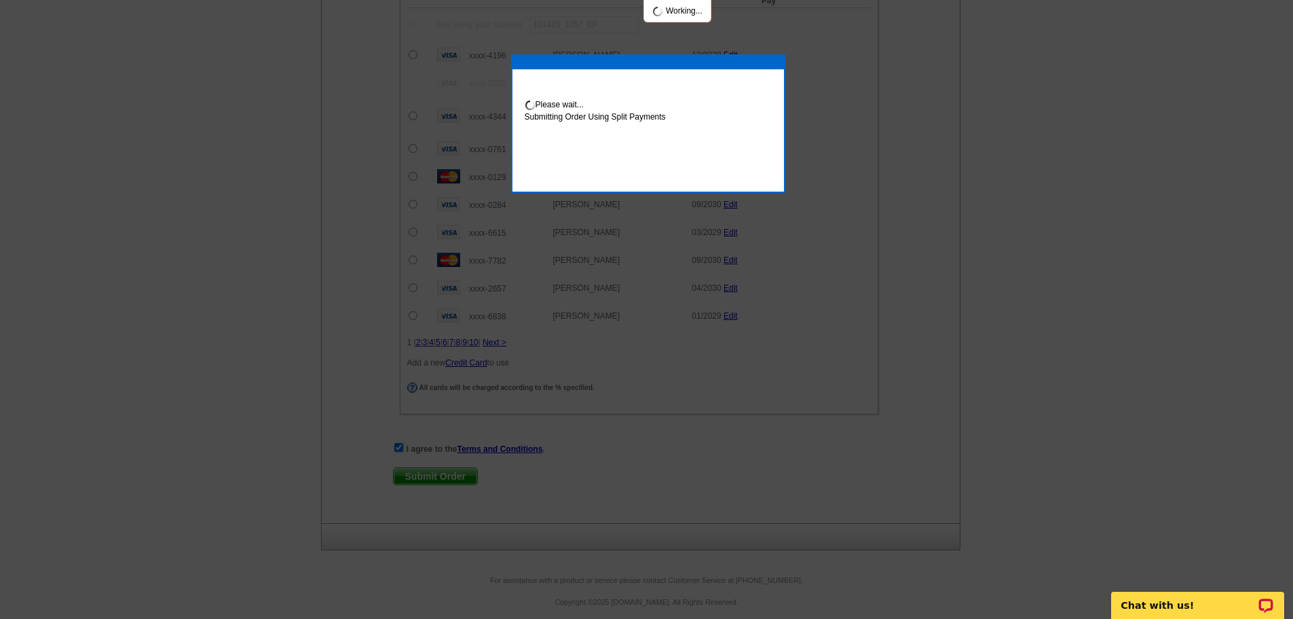
scroll to position [974, 0]
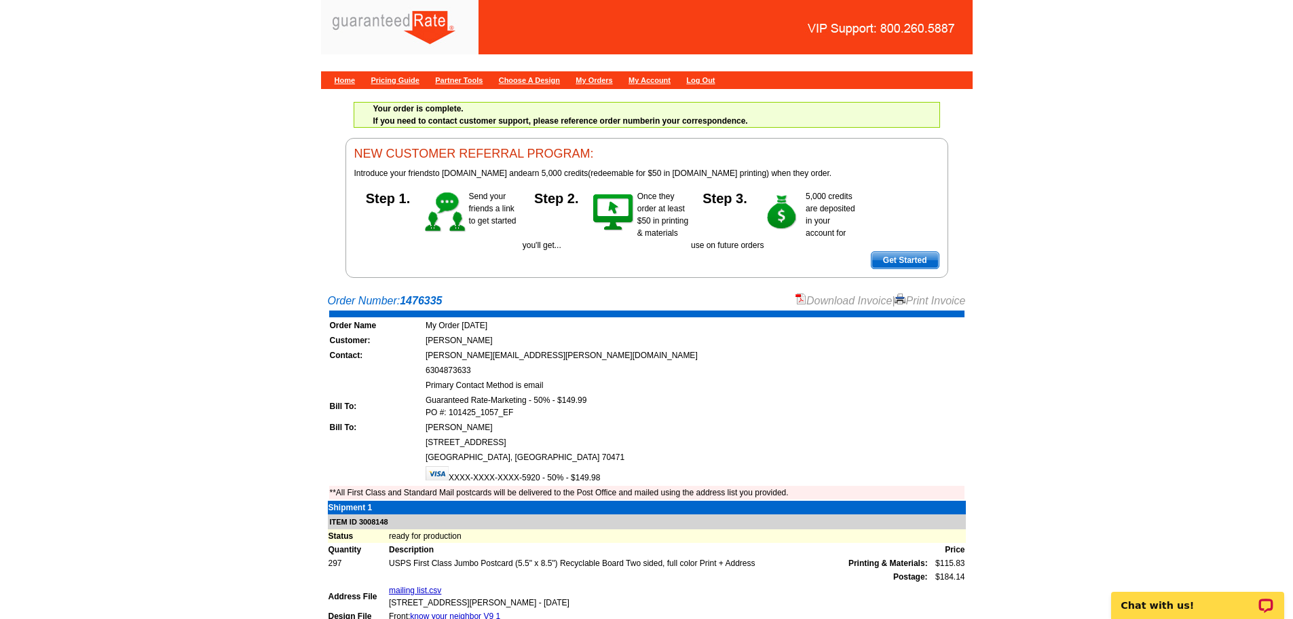
click at [819, 304] on link "Download Invoice" at bounding box center [844, 301] width 96 height 12
